Goal: Download file/media

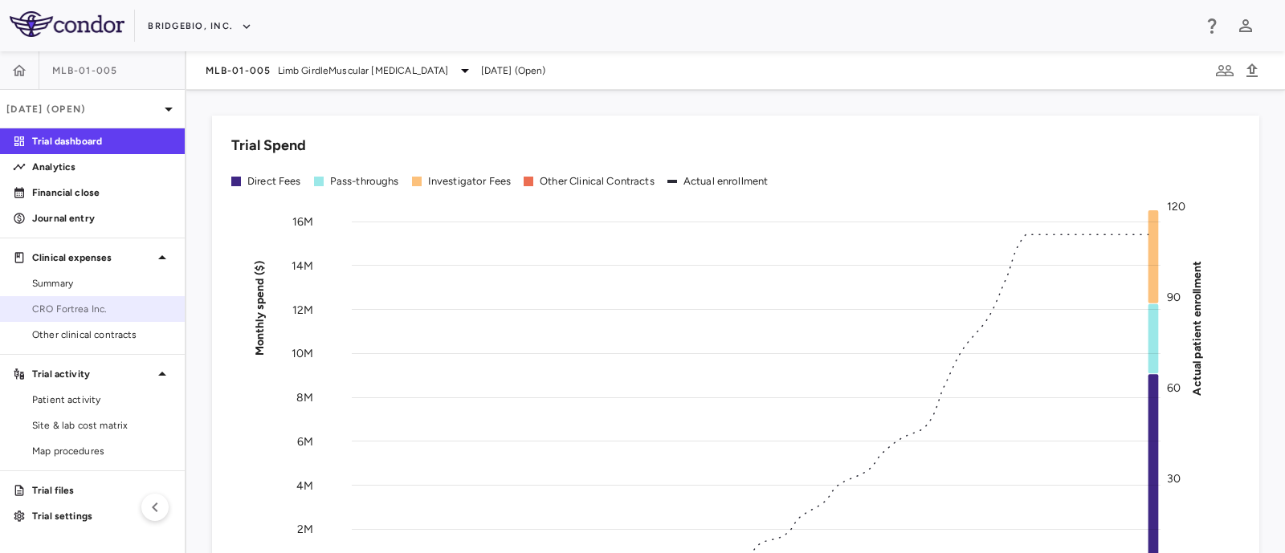
click at [89, 315] on span "CRO Fortrea Inc." at bounding box center [102, 309] width 140 height 14
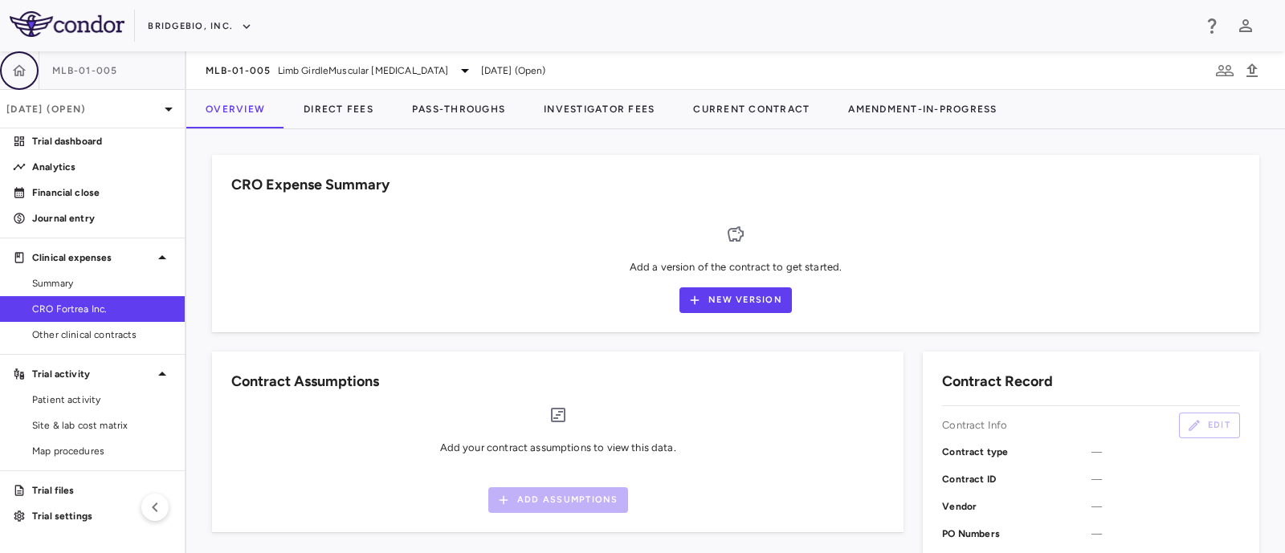
click at [28, 66] on button "button" at bounding box center [19, 70] width 39 height 39
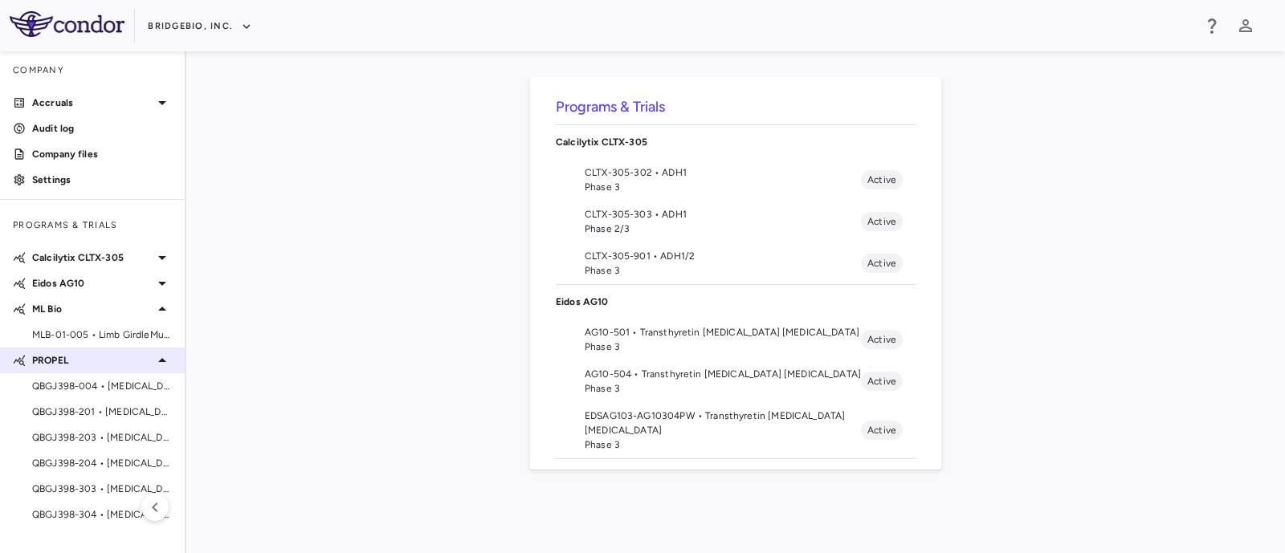
click at [165, 361] on icon at bounding box center [162, 360] width 8 height 4
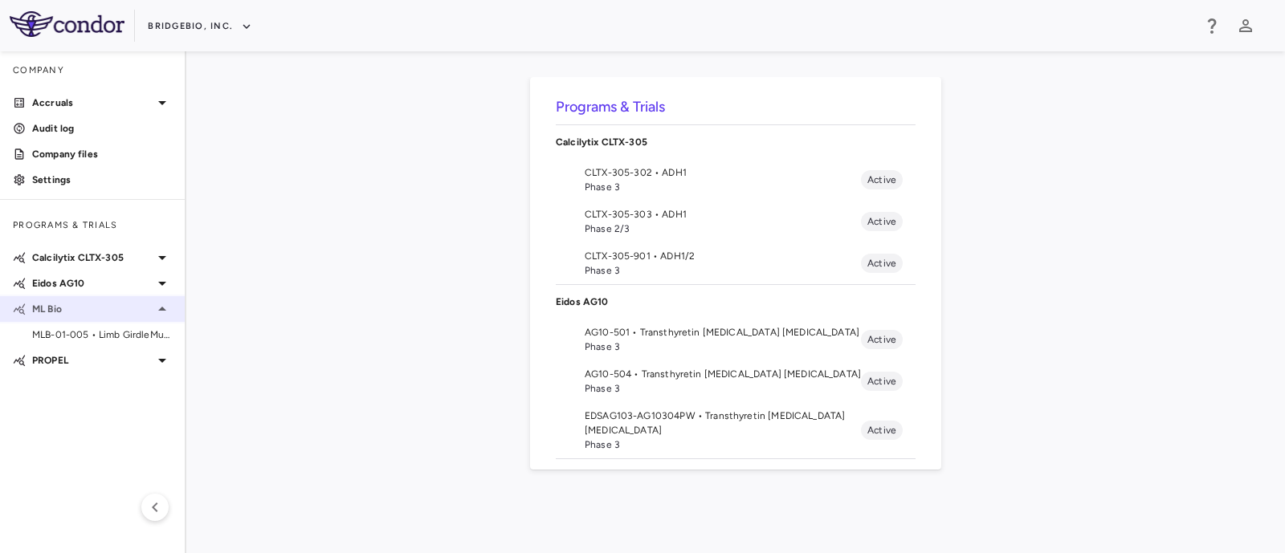
click at [160, 312] on icon at bounding box center [162, 308] width 19 height 19
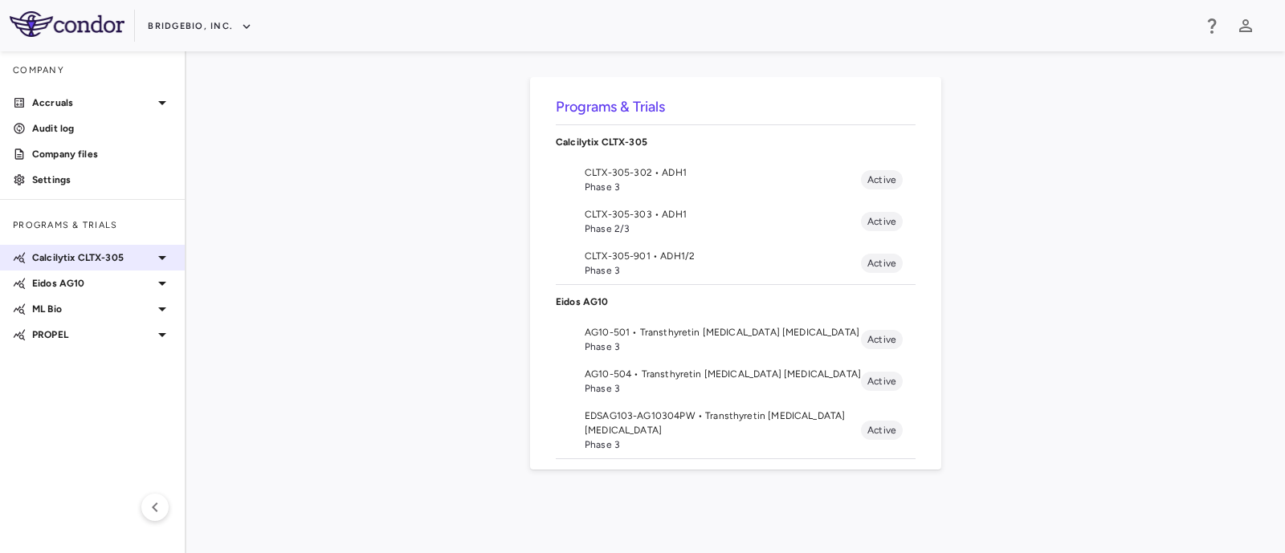
click at [157, 258] on icon at bounding box center [162, 257] width 19 height 19
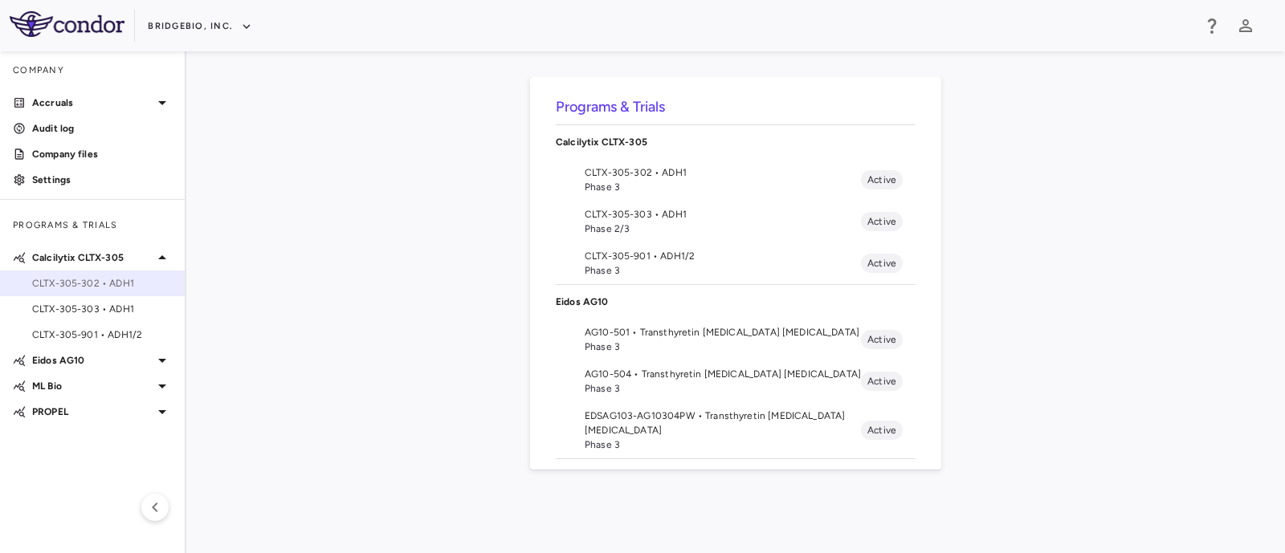
click at [99, 287] on span "CLTX-305-302 • ADH1" at bounding box center [102, 283] width 140 height 14
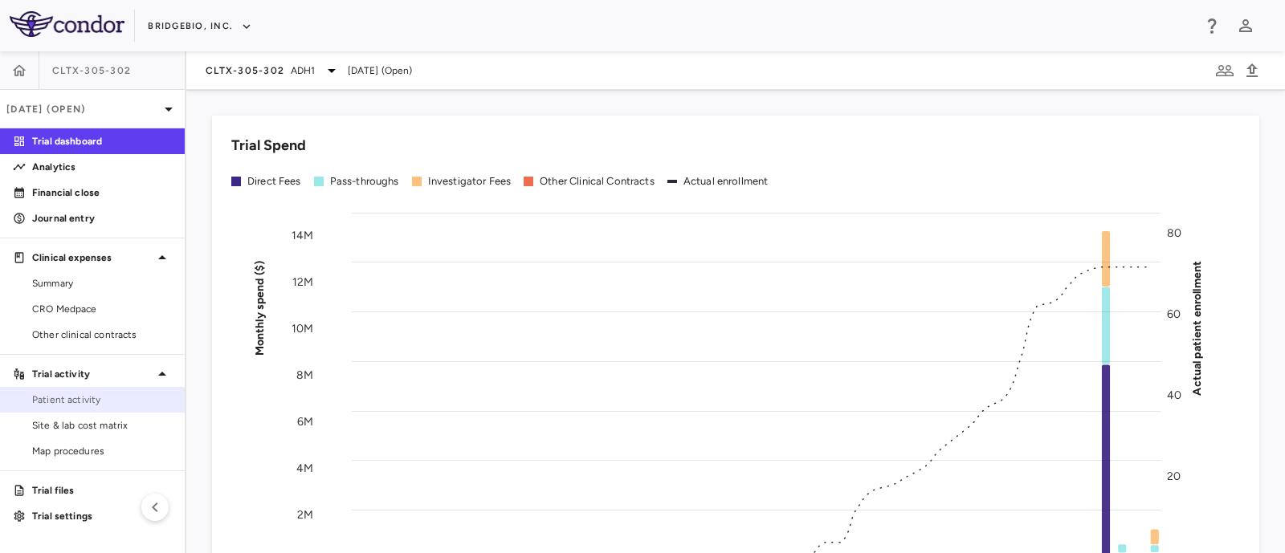
click at [75, 403] on span "Patient activity" at bounding box center [102, 400] width 140 height 14
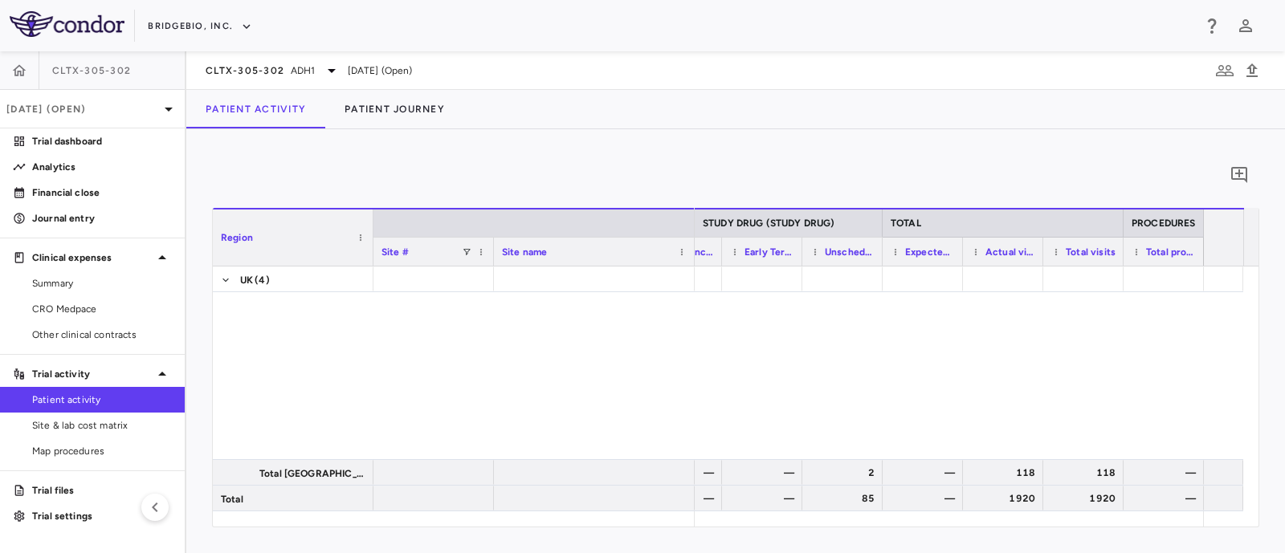
scroll to position [850, 0]
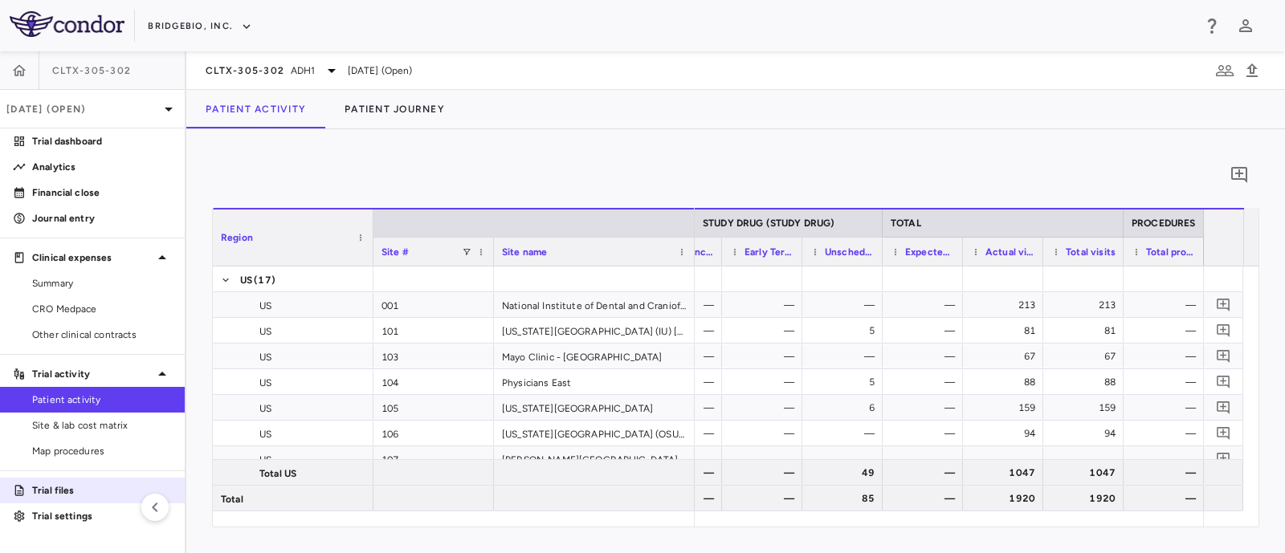
click at [48, 489] on p "Trial files" at bounding box center [102, 490] width 140 height 14
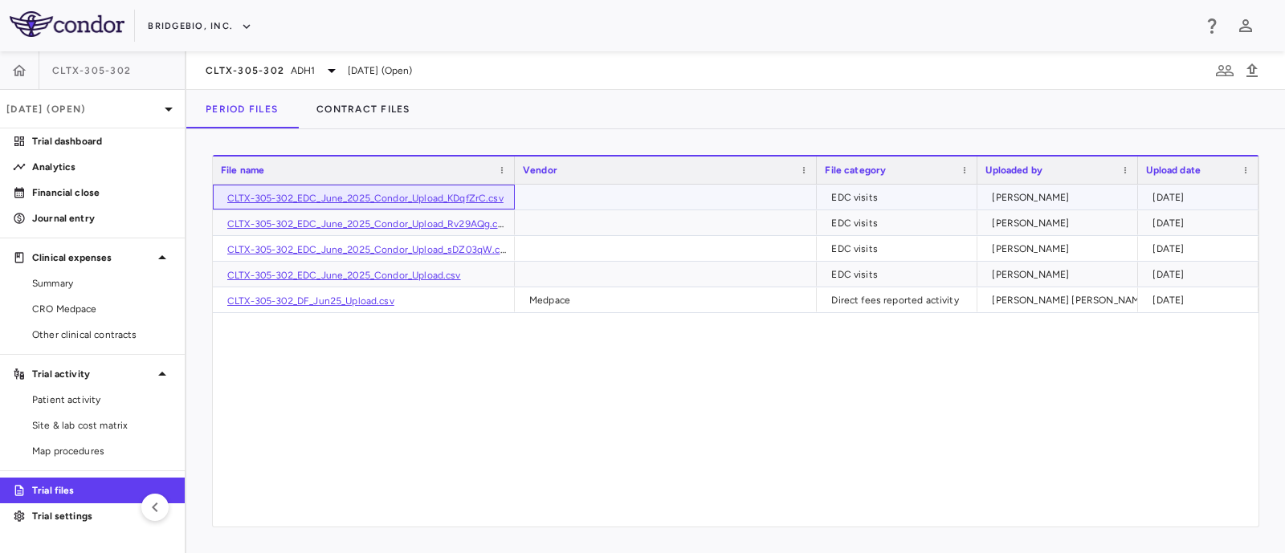
click at [398, 200] on link "CLTX-305-302_EDC_June_2025_Condor_Upload_KDqfZrC.csv" at bounding box center [365, 198] width 276 height 11
